Goal: Check status: Check status

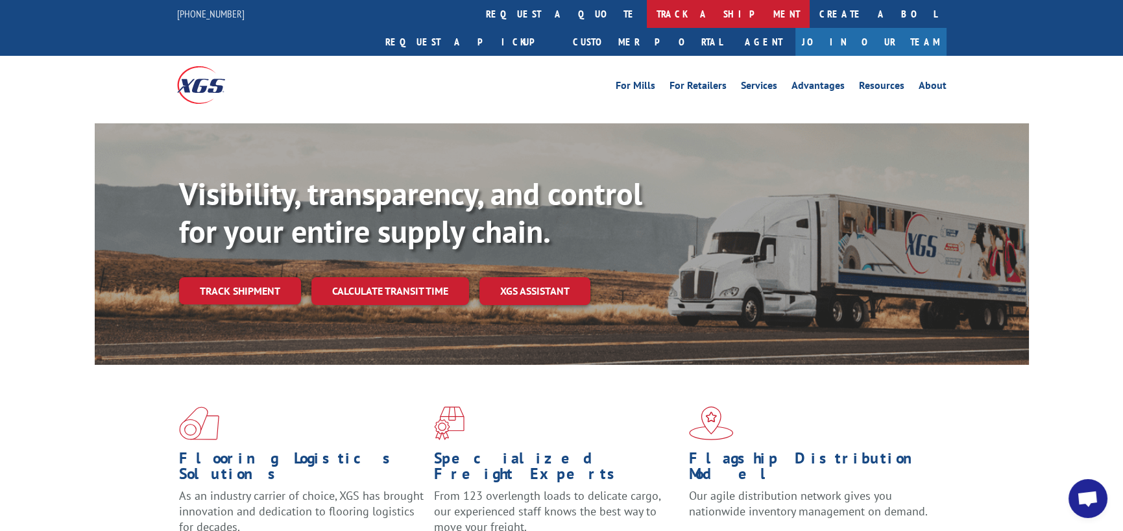
click at [647, 19] on link "track a shipment" at bounding box center [728, 14] width 163 height 28
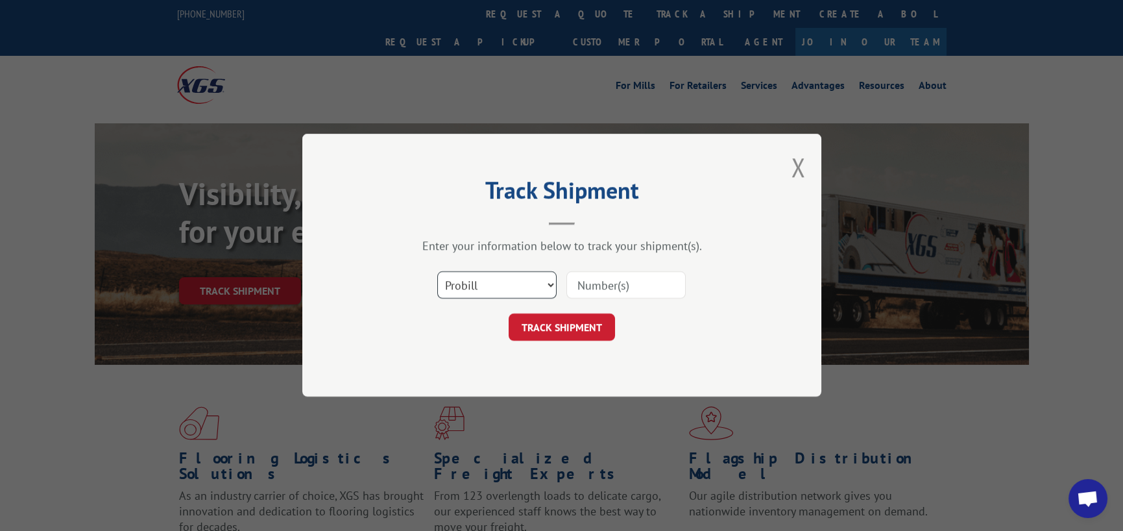
click at [550, 283] on select "Select category... Probill BOL PO" at bounding box center [496, 285] width 119 height 27
select select "bol"
click at [437, 272] on select "Select category... Probill BOL PO" at bounding box center [496, 285] width 119 height 27
click at [584, 285] on input at bounding box center [625, 285] width 119 height 27
type input "c"
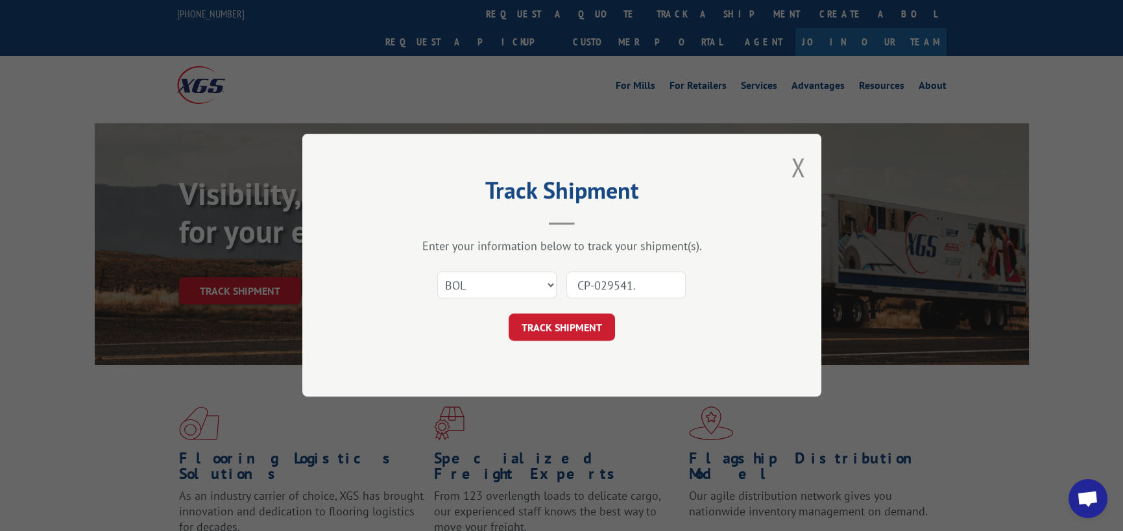
type input "CP-029541.A"
click button "TRACK SHIPMENT" at bounding box center [561, 327] width 106 height 27
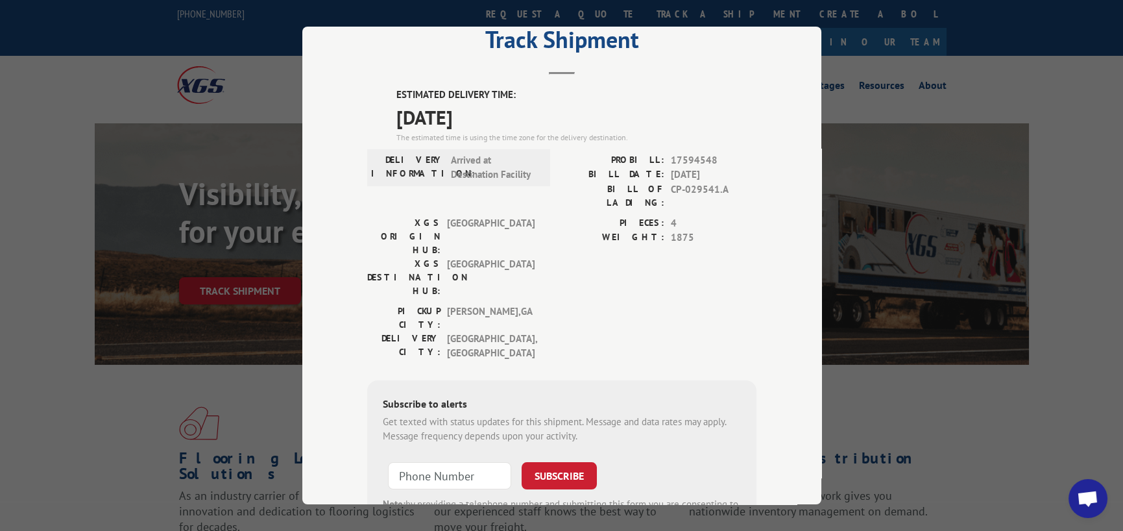
scroll to position [65, 0]
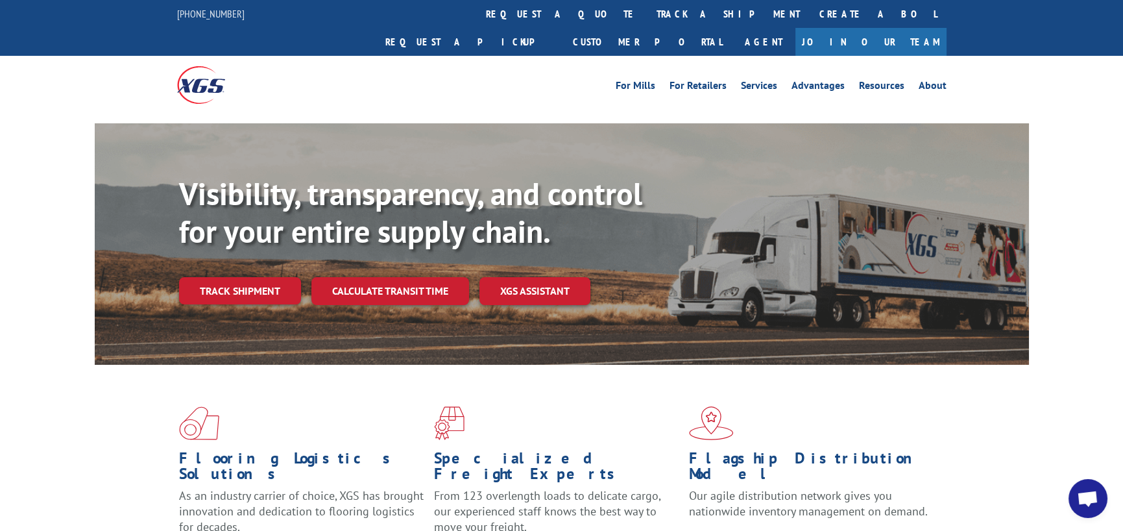
drag, startPoint x: 519, startPoint y: 18, endPoint x: 518, endPoint y: 36, distance: 17.6
click at [647, 19] on link "track a shipment" at bounding box center [728, 14] width 163 height 28
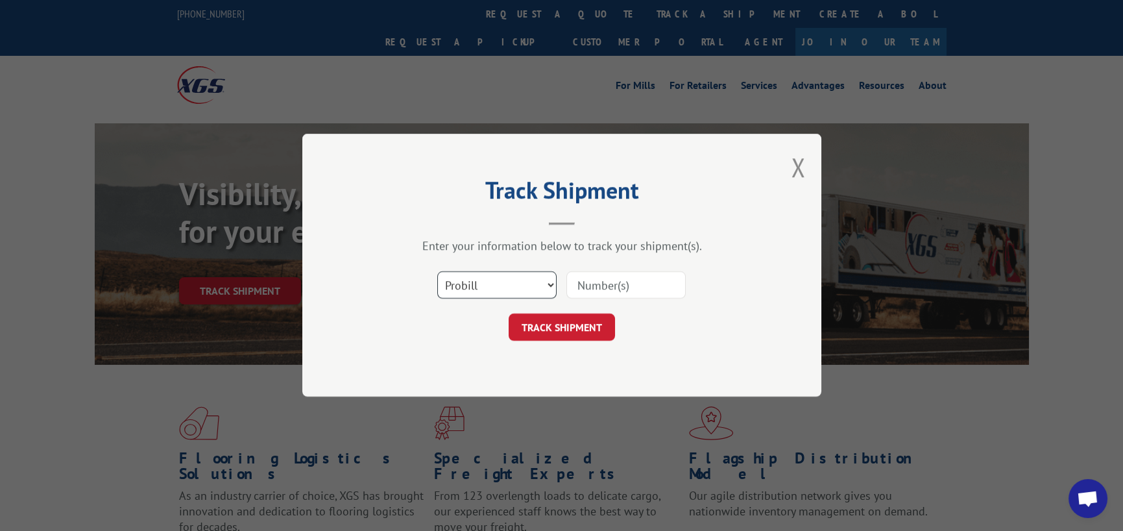
click at [542, 283] on select "Select category... Probill BOL PO" at bounding box center [496, 285] width 119 height 27
select select "bol"
click at [437, 272] on select "Select category... Probill BOL PO" at bounding box center [496, 285] width 119 height 27
click at [499, 285] on select "Select category... Probill BOL PO" at bounding box center [496, 285] width 119 height 27
click at [636, 289] on input at bounding box center [625, 285] width 119 height 27
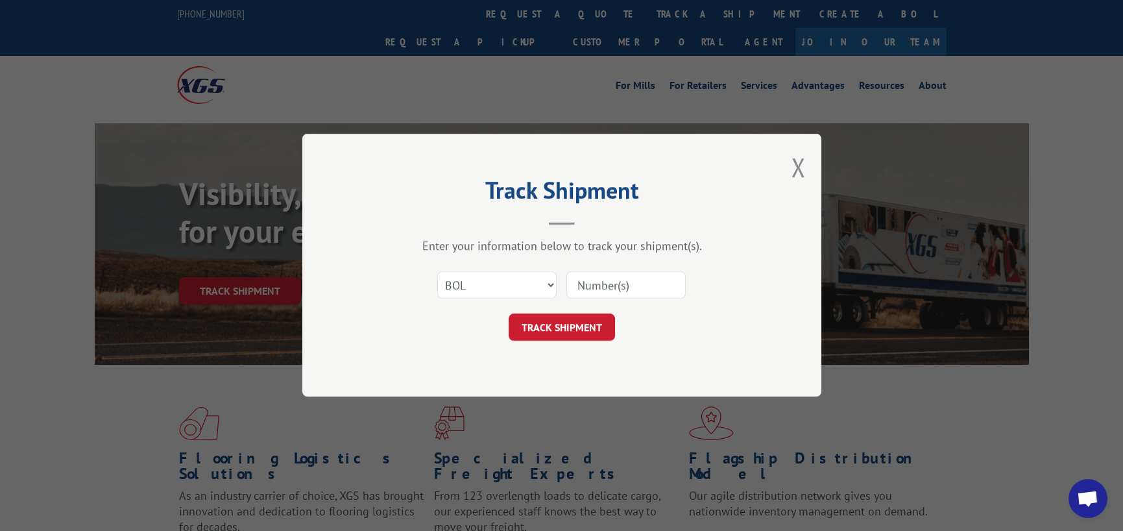
click at [635, 298] on input at bounding box center [625, 285] width 119 height 27
type input "CP-029529.A"
click button "TRACK SHIPMENT" at bounding box center [561, 327] width 106 height 27
